Goal: Transaction & Acquisition: Purchase product/service

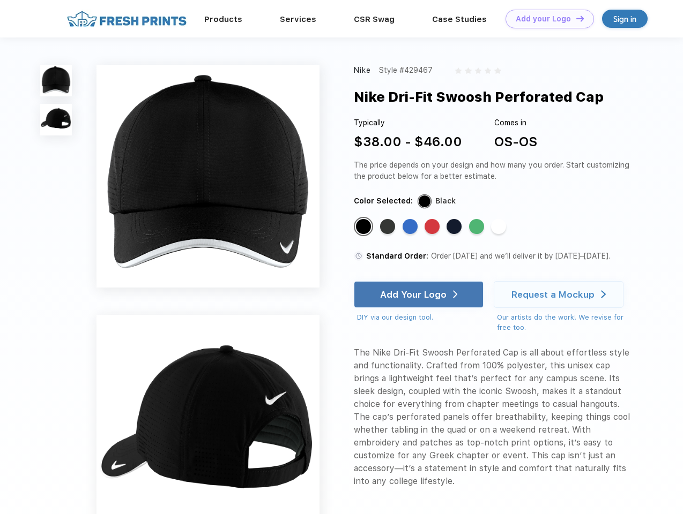
click at [545, 19] on link "Add your Logo Design Tool" at bounding box center [549, 19] width 88 height 19
click at [0, 0] on div "Design Tool" at bounding box center [0, 0] width 0 height 0
click at [575, 18] on link "Add your Logo Design Tool" at bounding box center [549, 19] width 88 height 19
click at [56, 80] on img at bounding box center [56, 81] width 32 height 32
click at [56, 120] on img at bounding box center [56, 120] width 32 height 32
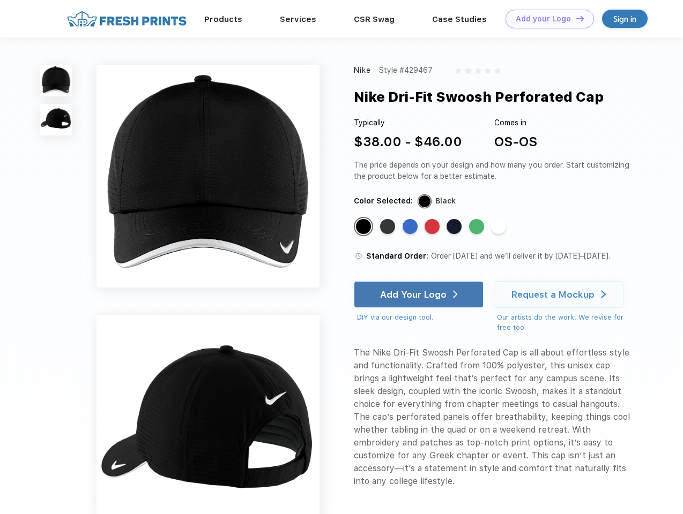
click at [364, 227] on div "Standard Color" at bounding box center [363, 226] width 15 height 15
click at [388, 227] on div "Standard Color" at bounding box center [387, 226] width 15 height 15
click at [411, 227] on div "Standard Color" at bounding box center [409, 226] width 15 height 15
click at [433, 227] on div "Standard Color" at bounding box center [431, 226] width 15 height 15
click at [455, 227] on div "Standard Color" at bounding box center [453, 226] width 15 height 15
